Goal: Navigation & Orientation: Find specific page/section

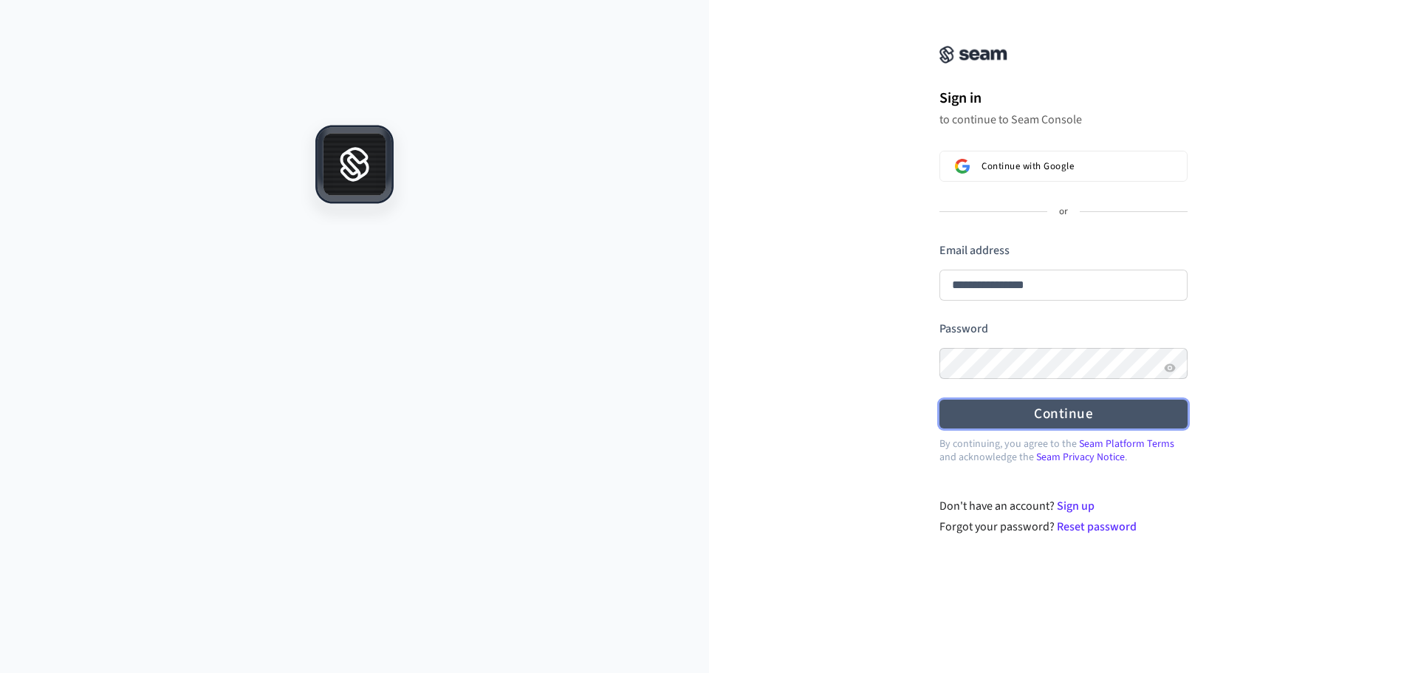
click at [1002, 337] on form "**********" at bounding box center [1063, 335] width 248 height 186
click at [1035, 411] on button "Continue" at bounding box center [1063, 413] width 248 height 29
type input "**********"
